Goal: Task Accomplishment & Management: Manage account settings

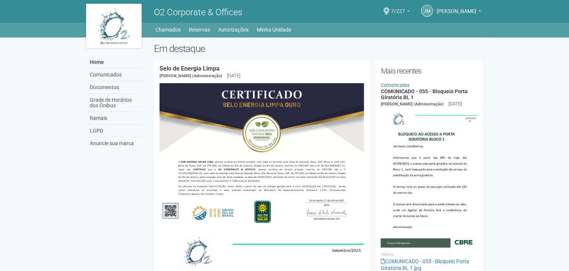
click at [391, 11] on link "7/227" at bounding box center [400, 12] width 19 height 6
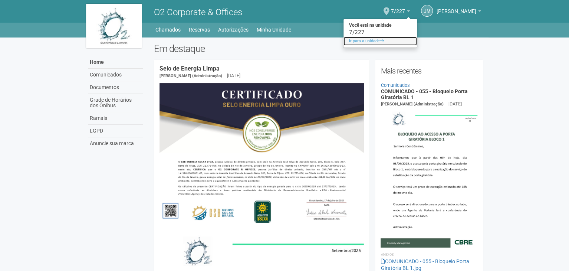
click at [358, 38] on link "Ir para a unidade" at bounding box center [379, 41] width 73 height 9
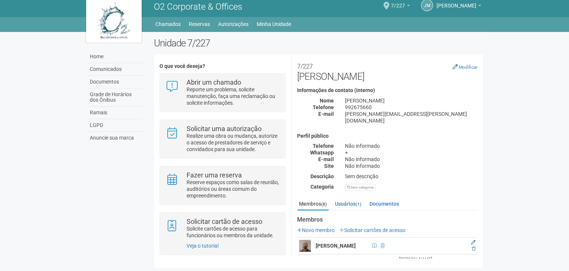
click at [407, 5] on b at bounding box center [408, 5] width 3 height 1
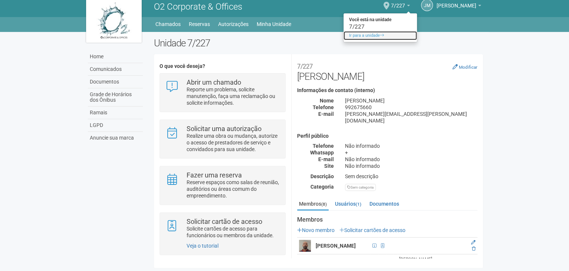
click at [360, 34] on link "Ir para a unidade" at bounding box center [379, 35] width 73 height 9
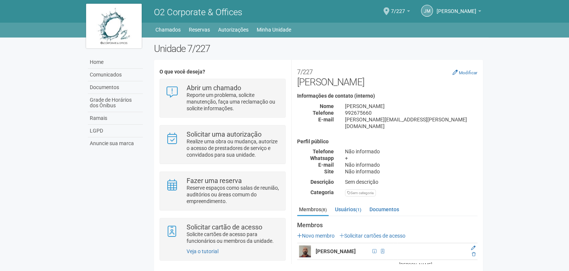
click at [391, 8] on div "7/227 Você está na unidade 7/227 Ir para a unidade" at bounding box center [400, 12] width 19 height 22
click at [407, 10] on b at bounding box center [408, 10] width 3 height 1
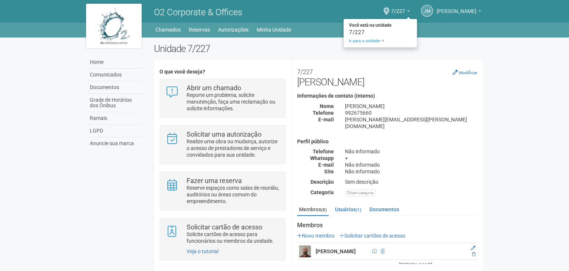
click at [477, 11] on link "JUACY [PERSON_NAME] [PERSON_NAME]" at bounding box center [459, 12] width 45 height 6
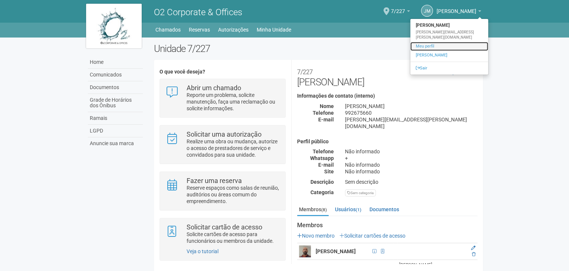
click at [422, 42] on link "Meu perfil" at bounding box center [449, 46] width 78 height 9
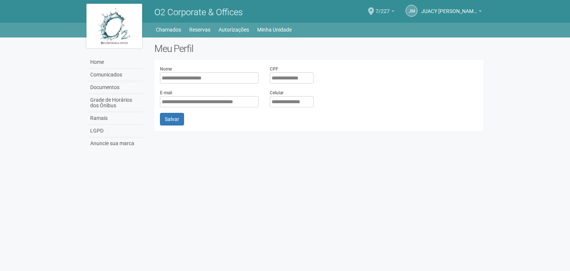
click at [393, 10] on b at bounding box center [392, 10] width 3 height 1
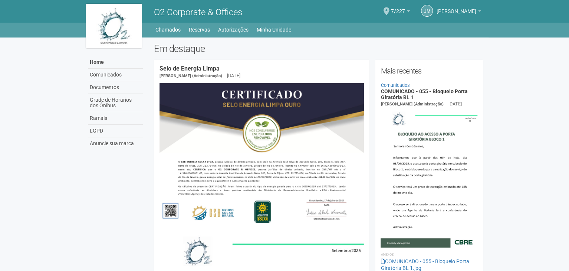
click at [440, 11] on span "[PERSON_NAME]" at bounding box center [457, 7] width 40 height 13
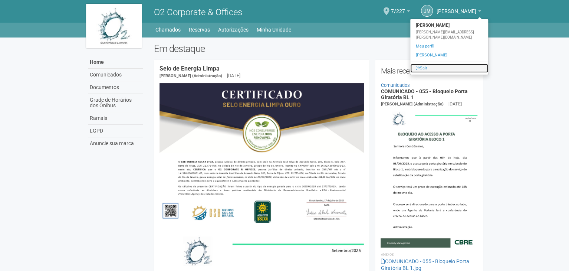
click at [415, 64] on link "Sair" at bounding box center [449, 68] width 78 height 9
